Goal: Transaction & Acquisition: Download file/media

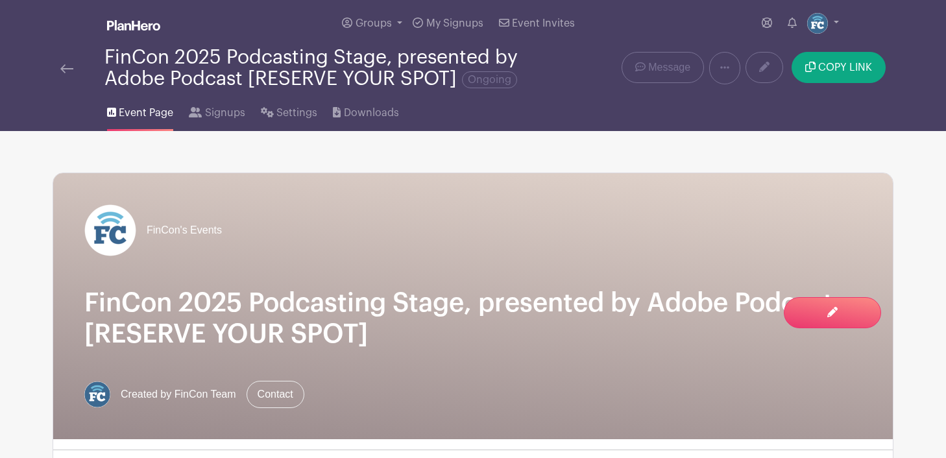
click at [66, 69] on img at bounding box center [66, 68] width 13 height 9
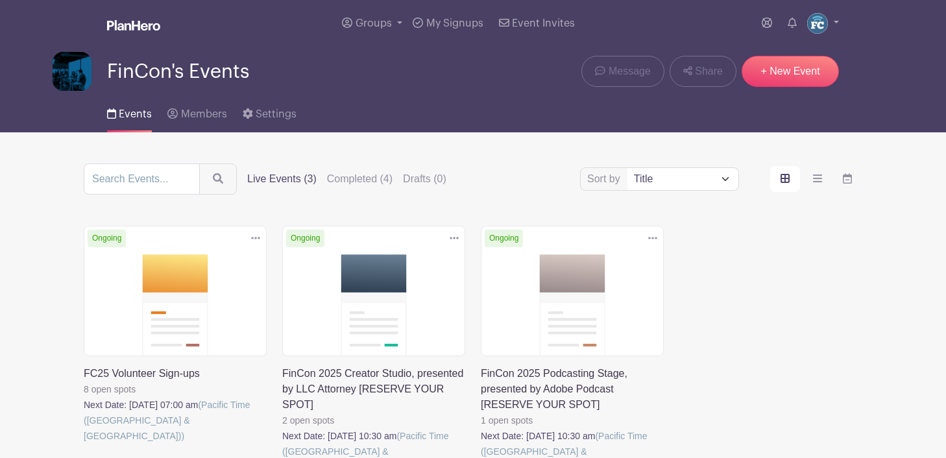
click at [84, 444] on link at bounding box center [84, 444] width 0 height 0
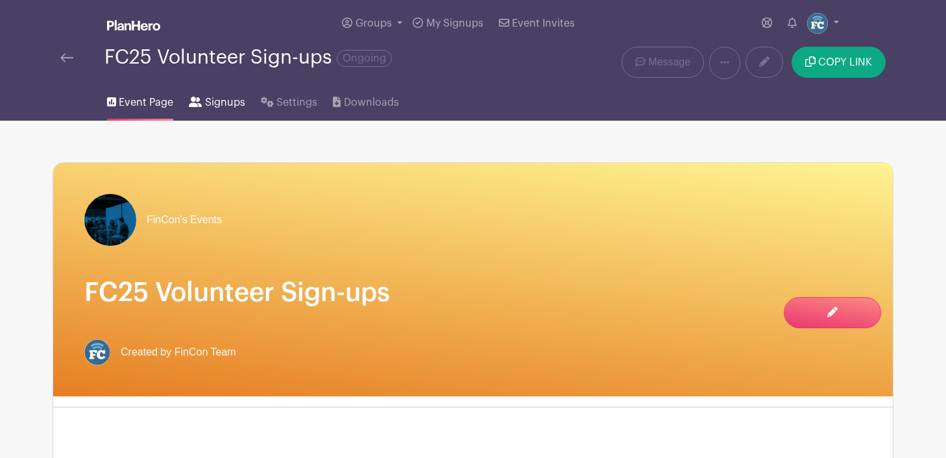
click at [216, 106] on span "Signups" at bounding box center [225, 103] width 40 height 16
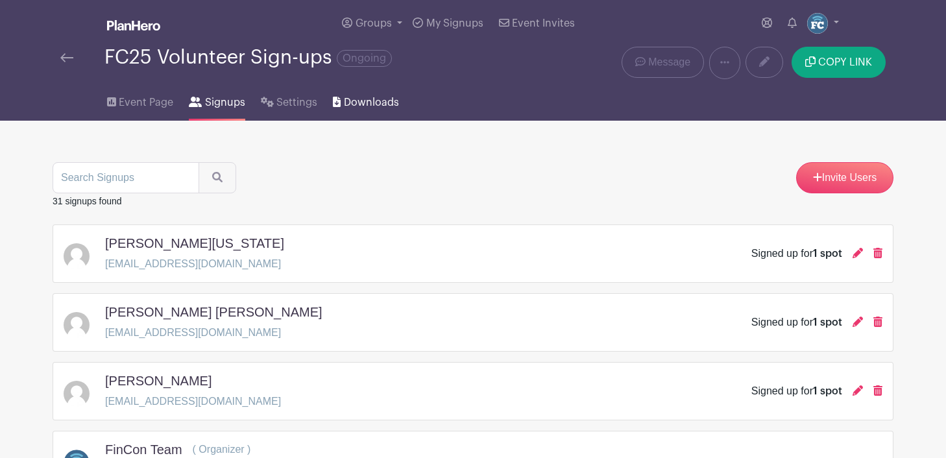
click at [347, 105] on span "Downloads" at bounding box center [371, 103] width 55 height 16
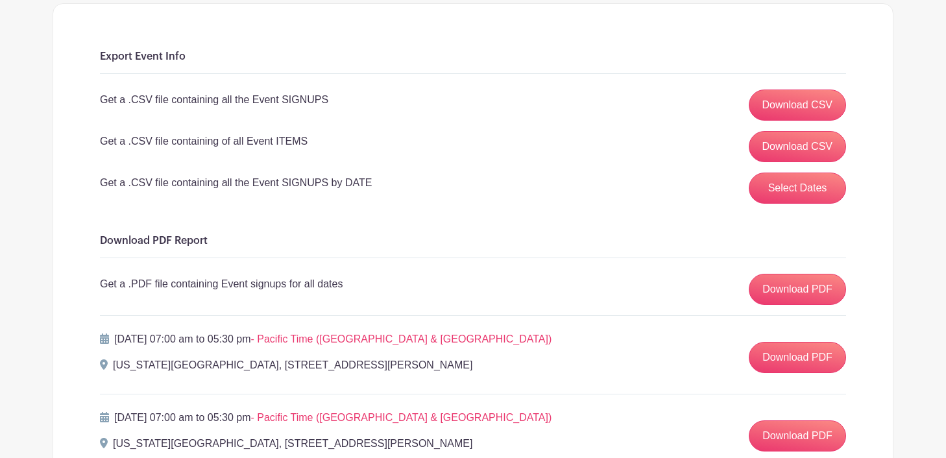
scroll to position [152, 0]
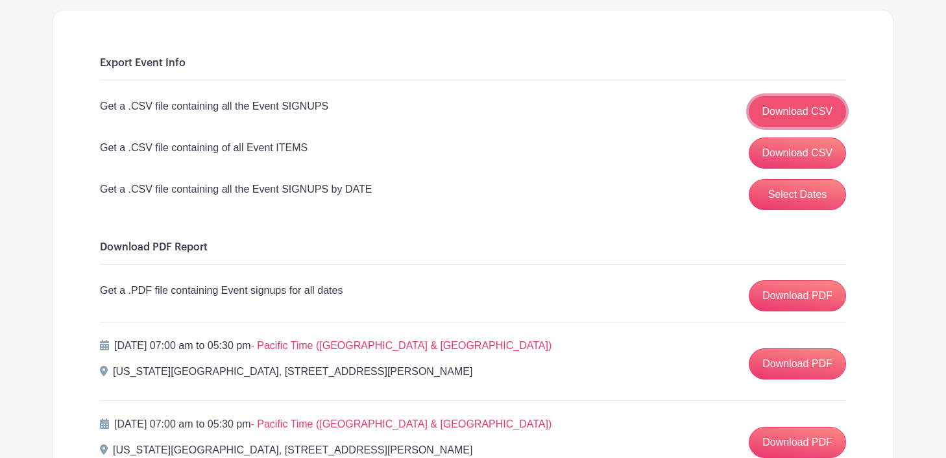
click at [796, 105] on link "Download CSV" at bounding box center [798, 111] width 98 height 31
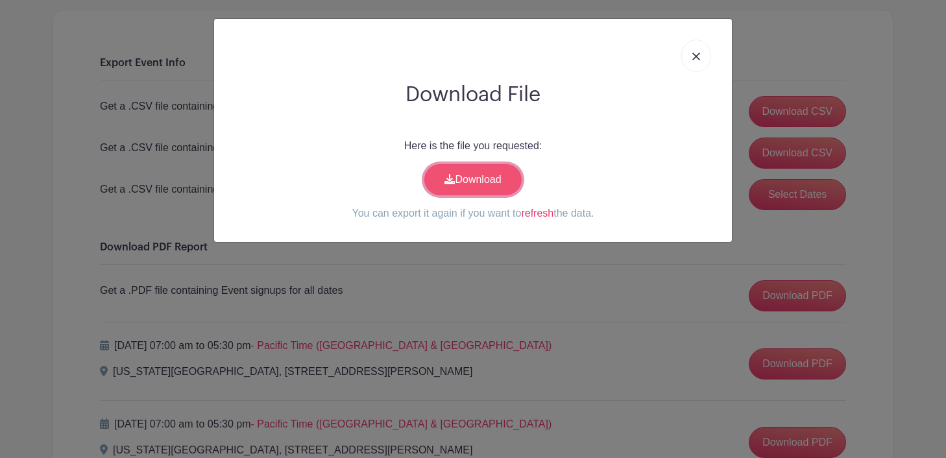
click at [482, 178] on link "Download" at bounding box center [472, 179] width 97 height 31
click at [586, 284] on div "Download File Here is the file you requested: Download You can export it again …" at bounding box center [473, 229] width 946 height 458
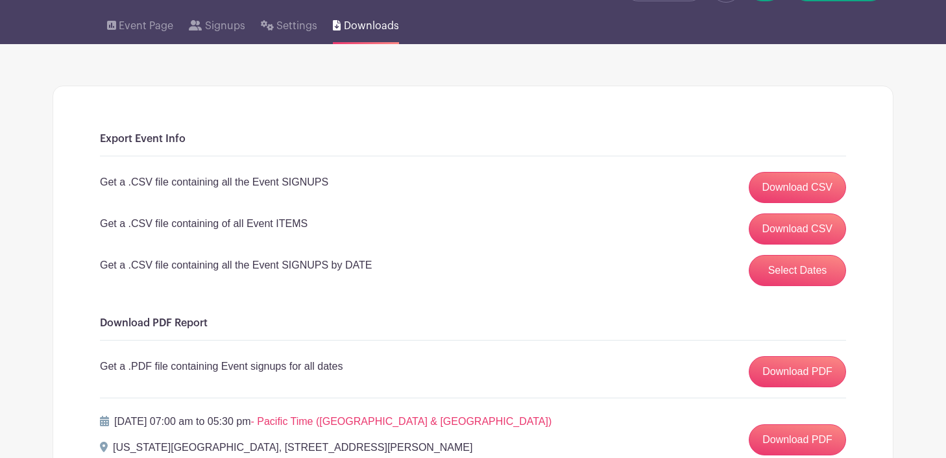
scroll to position [0, 0]
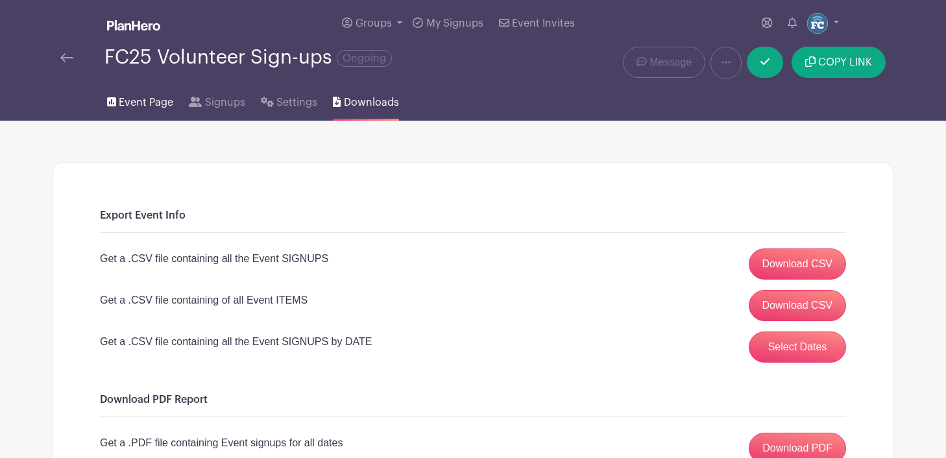
click at [132, 110] on span "Event Page" at bounding box center [146, 103] width 55 height 16
